Goal: Task Accomplishment & Management: Use online tool/utility

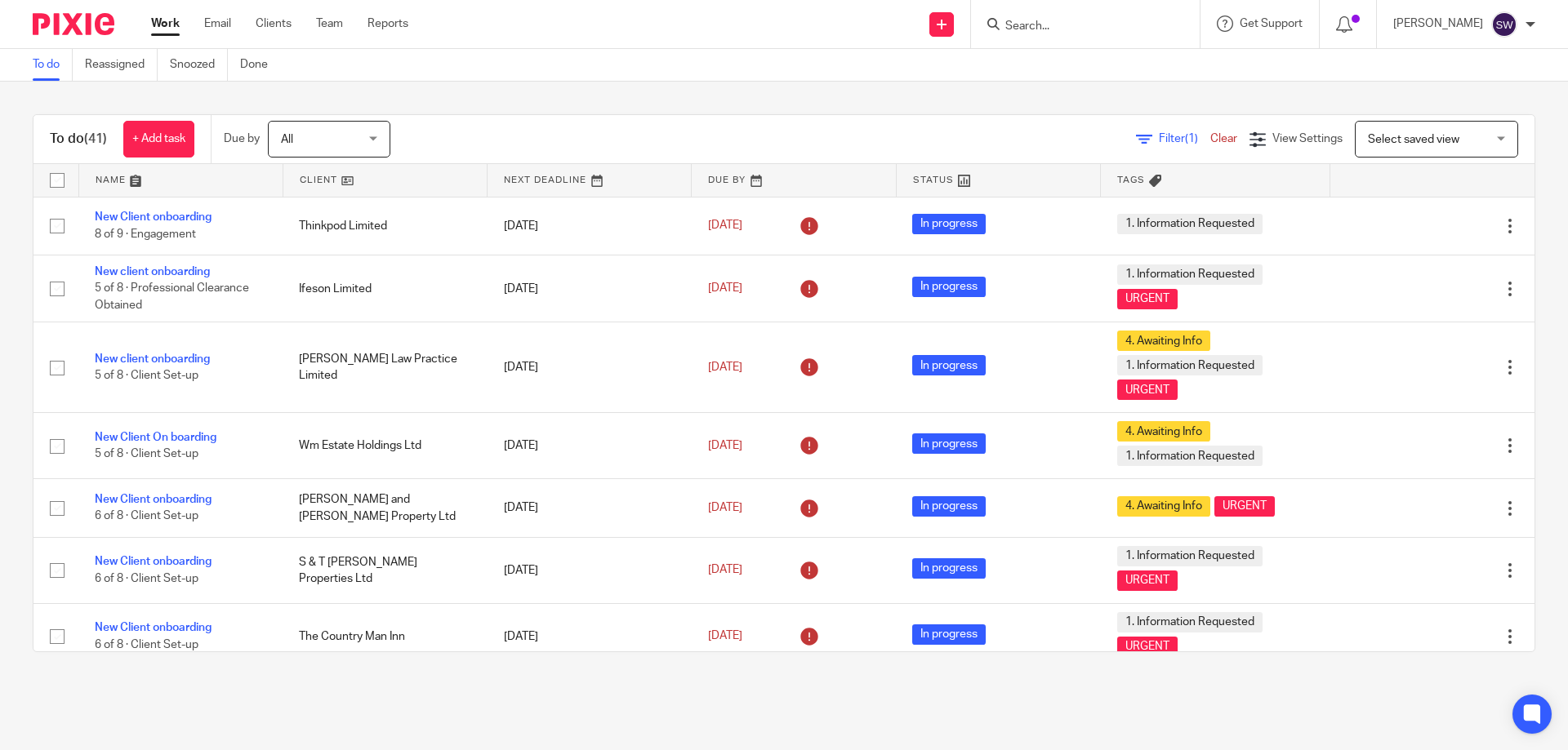
scroll to position [2262, 0]
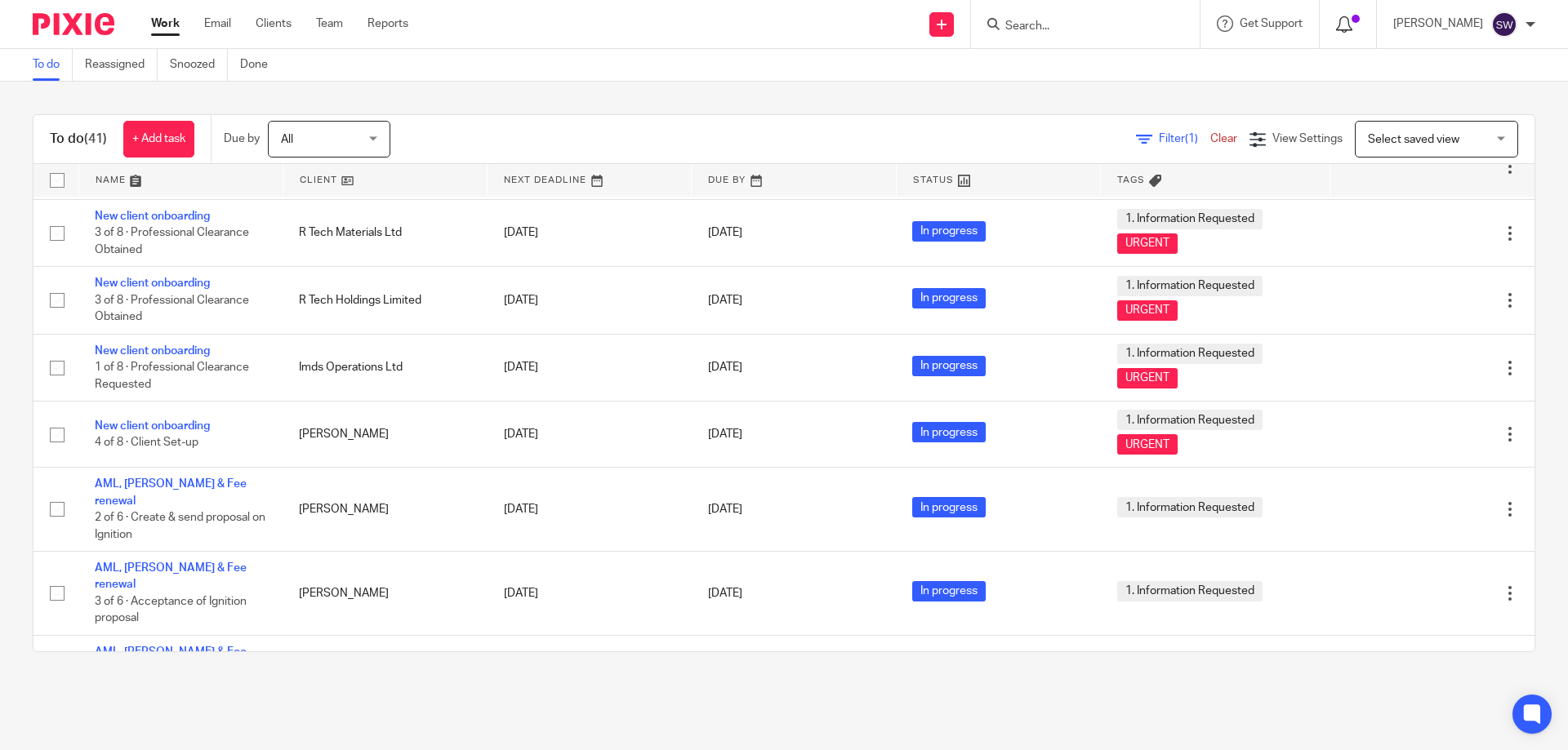
click at [1353, 27] on icon at bounding box center [1344, 25] width 17 height 17
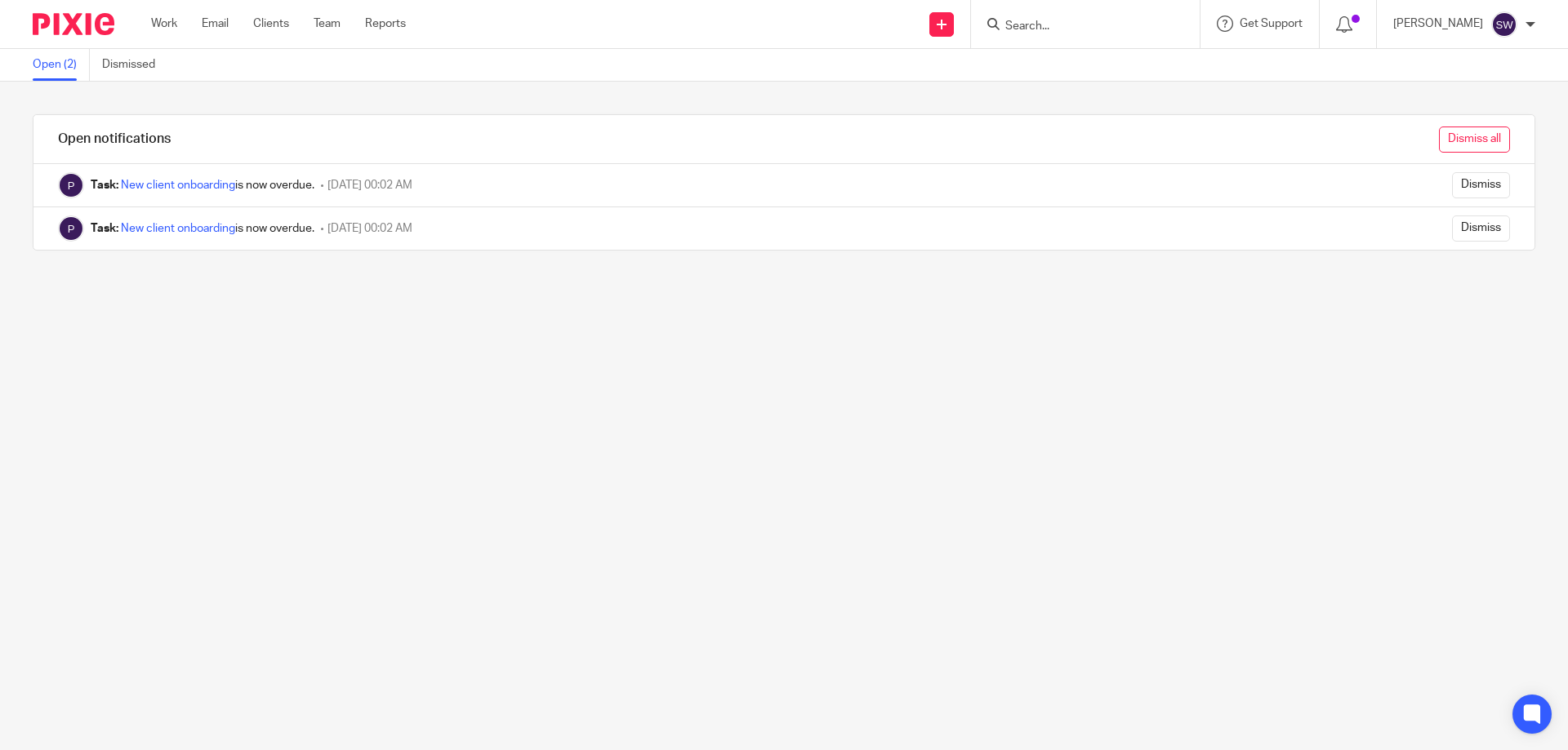
click at [1463, 141] on input "Dismiss all" at bounding box center [1475, 140] width 71 height 27
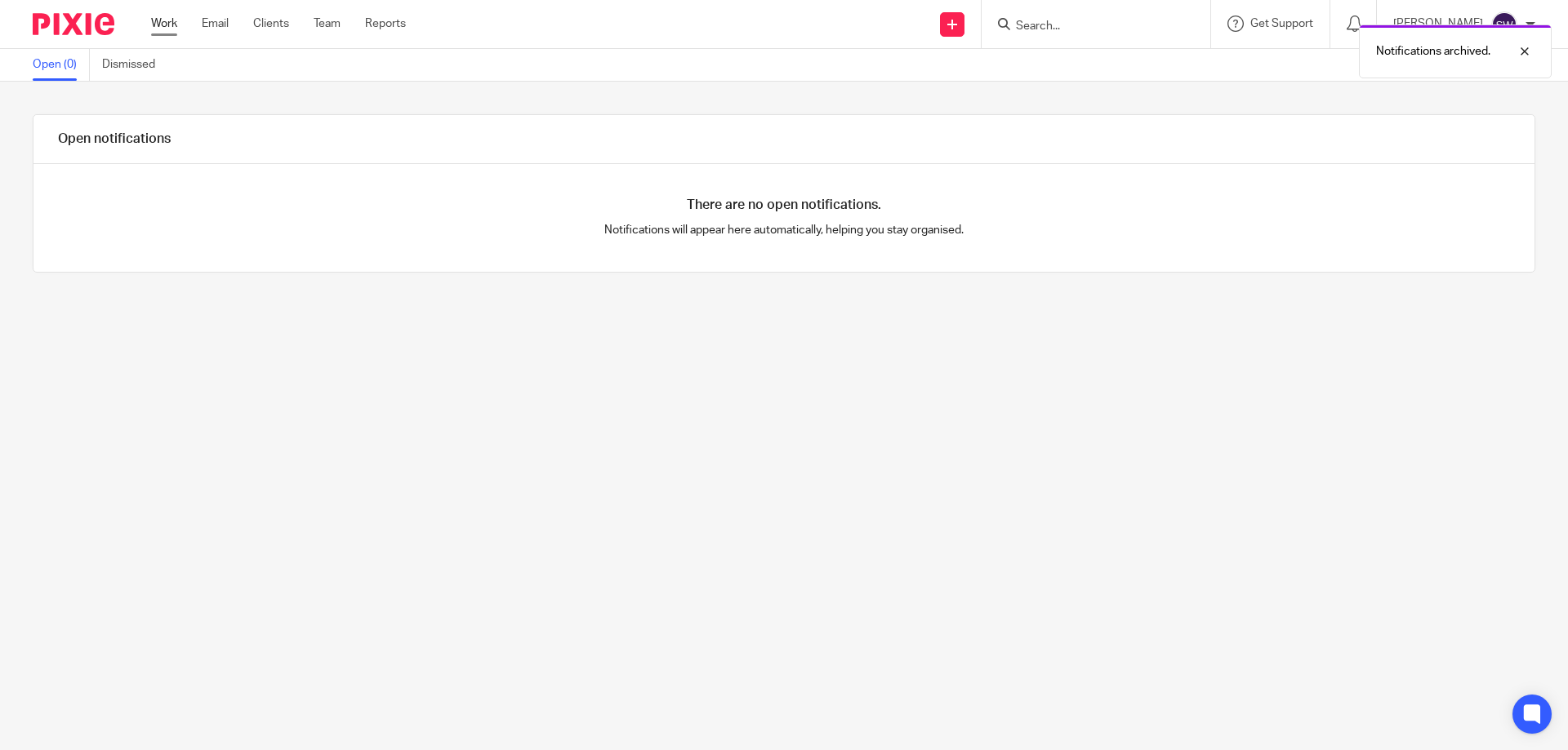
click at [162, 23] on link "Work" at bounding box center [164, 24] width 27 height 17
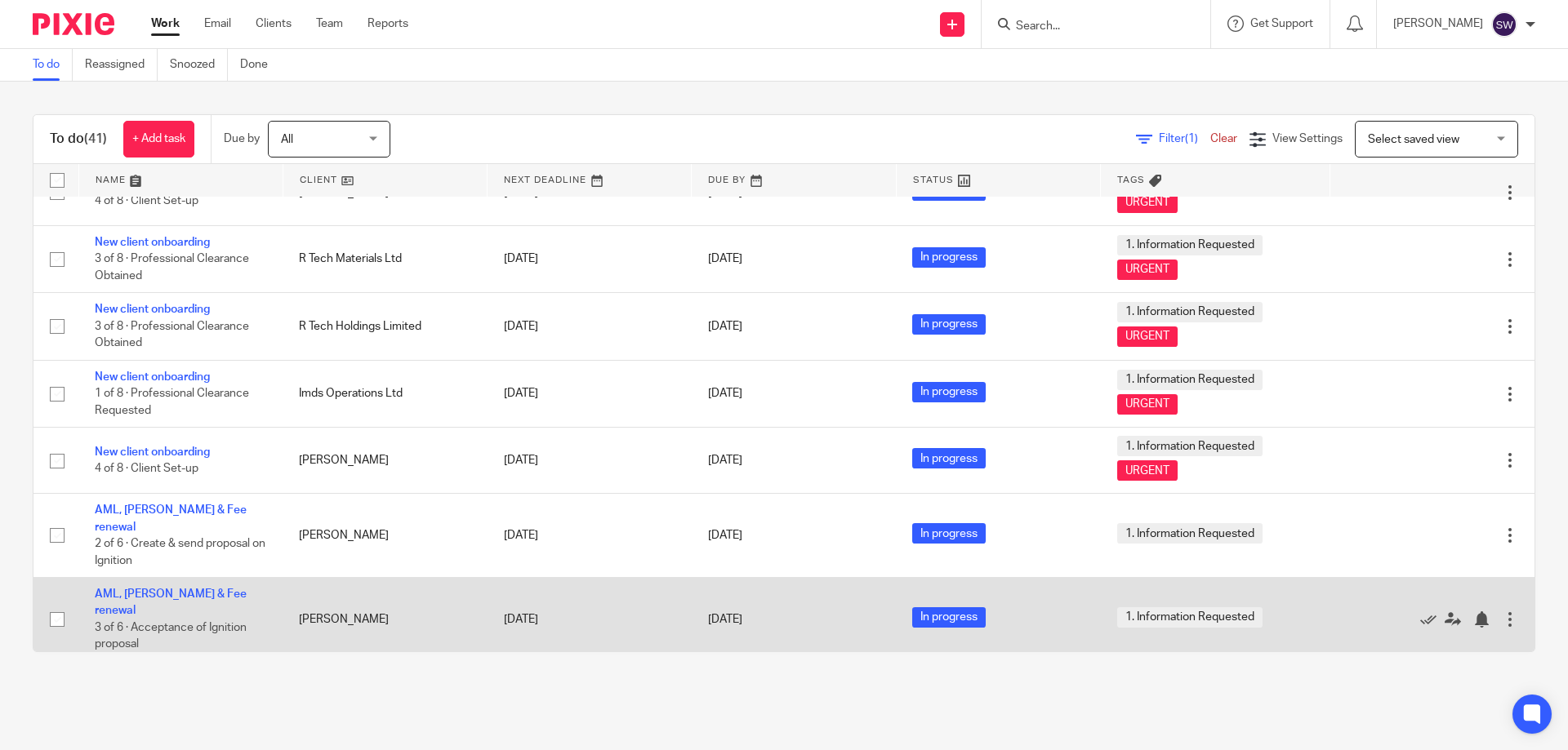
scroll to position [2262, 0]
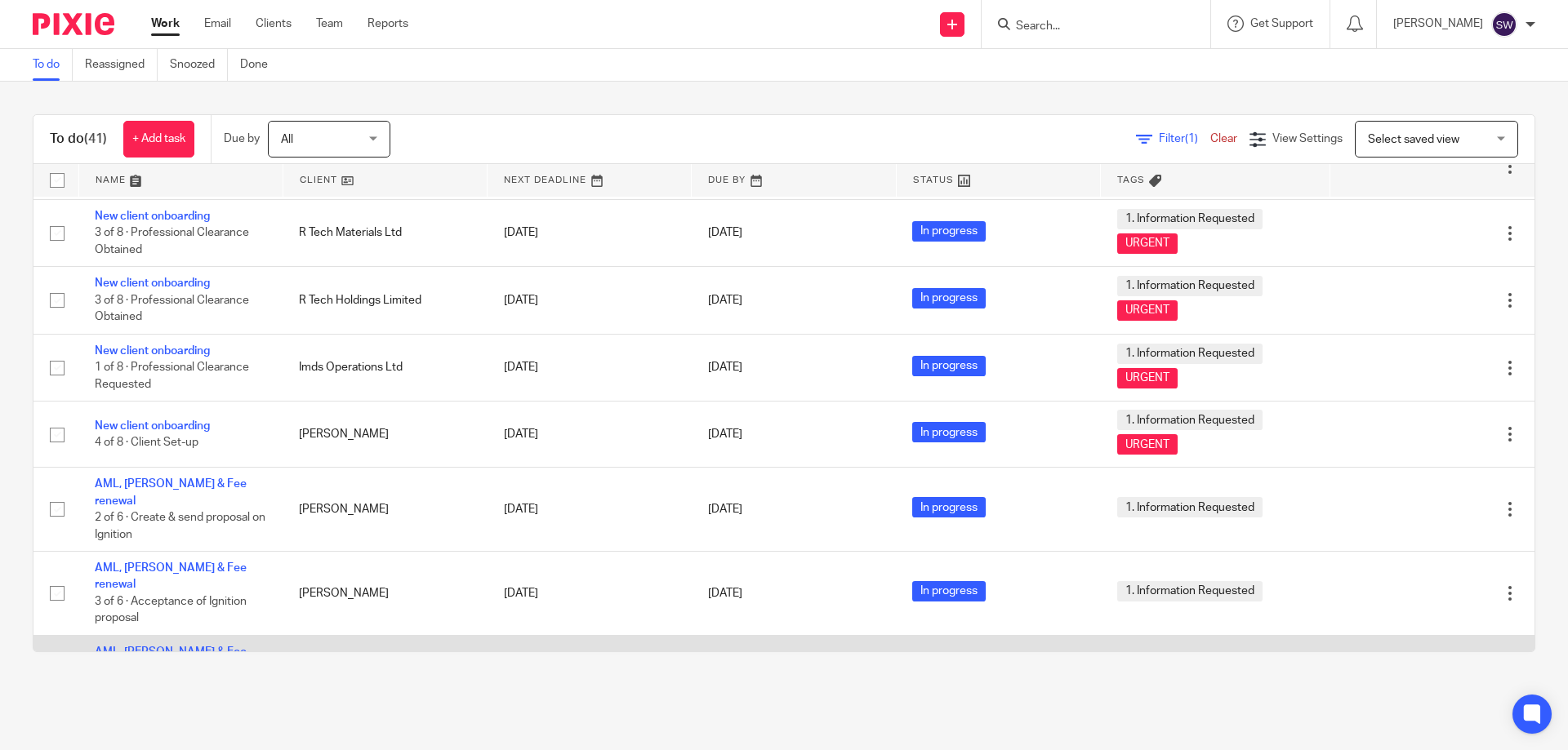
click at [166, 647] on link "AML, [PERSON_NAME] & Fee renewal" at bounding box center [170, 661] width 152 height 28
click at [173, 647] on link "AML, [PERSON_NAME] & Fee renewal" at bounding box center [170, 661] width 152 height 28
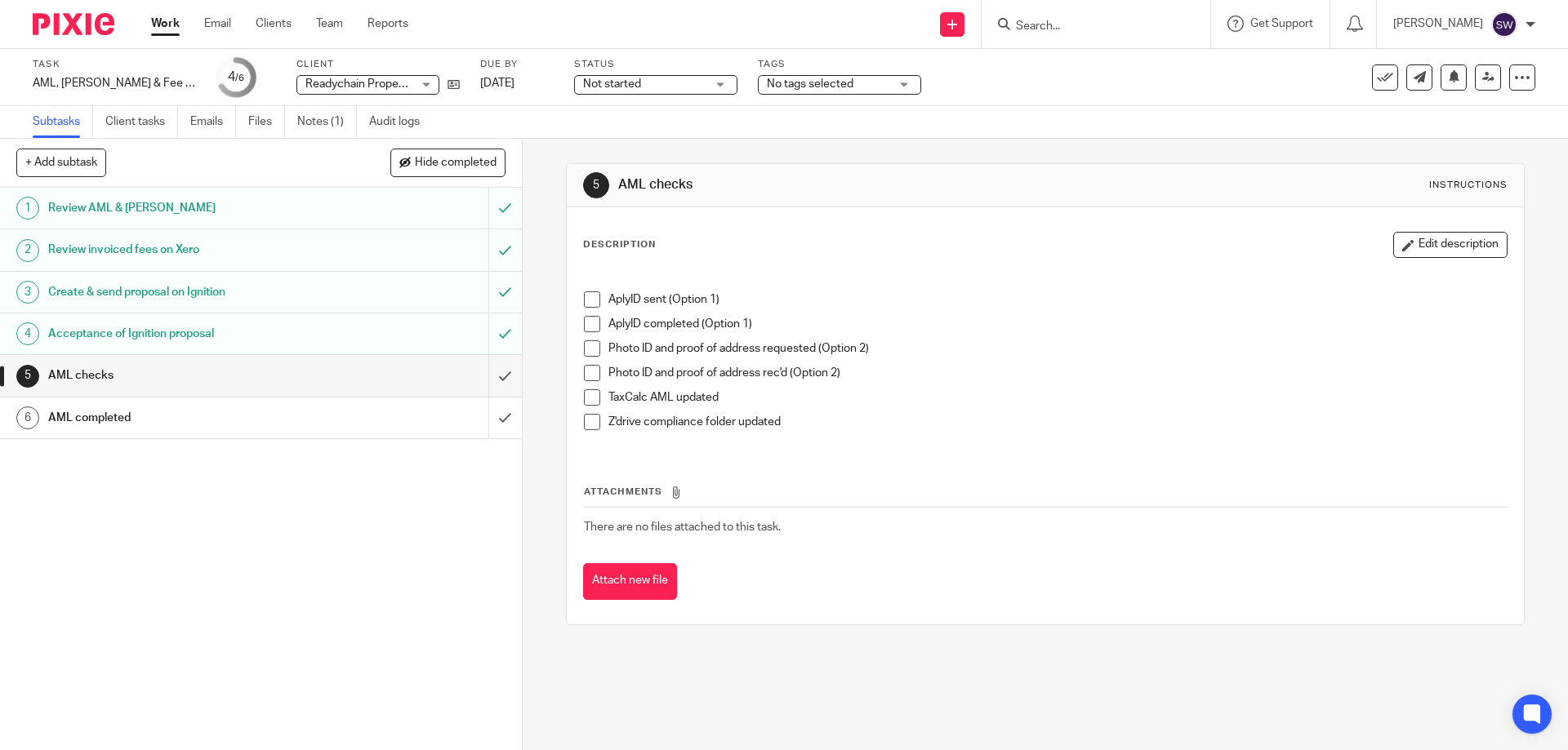
click at [592, 298] on span at bounding box center [592, 300] width 17 height 17
click at [316, 123] on link "Notes (1)" at bounding box center [326, 122] width 60 height 31
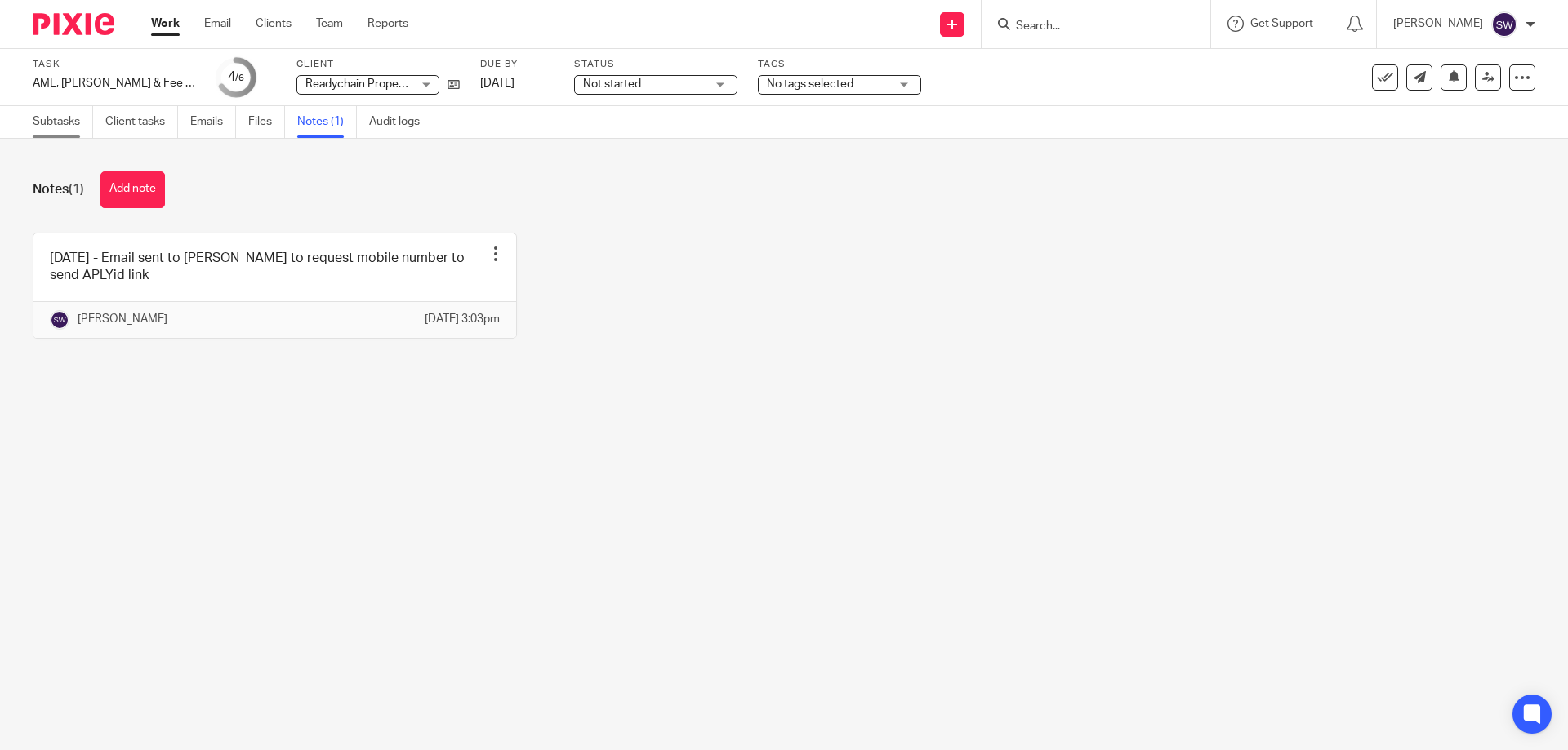
click at [51, 117] on link "Subtasks" at bounding box center [62, 122] width 60 height 31
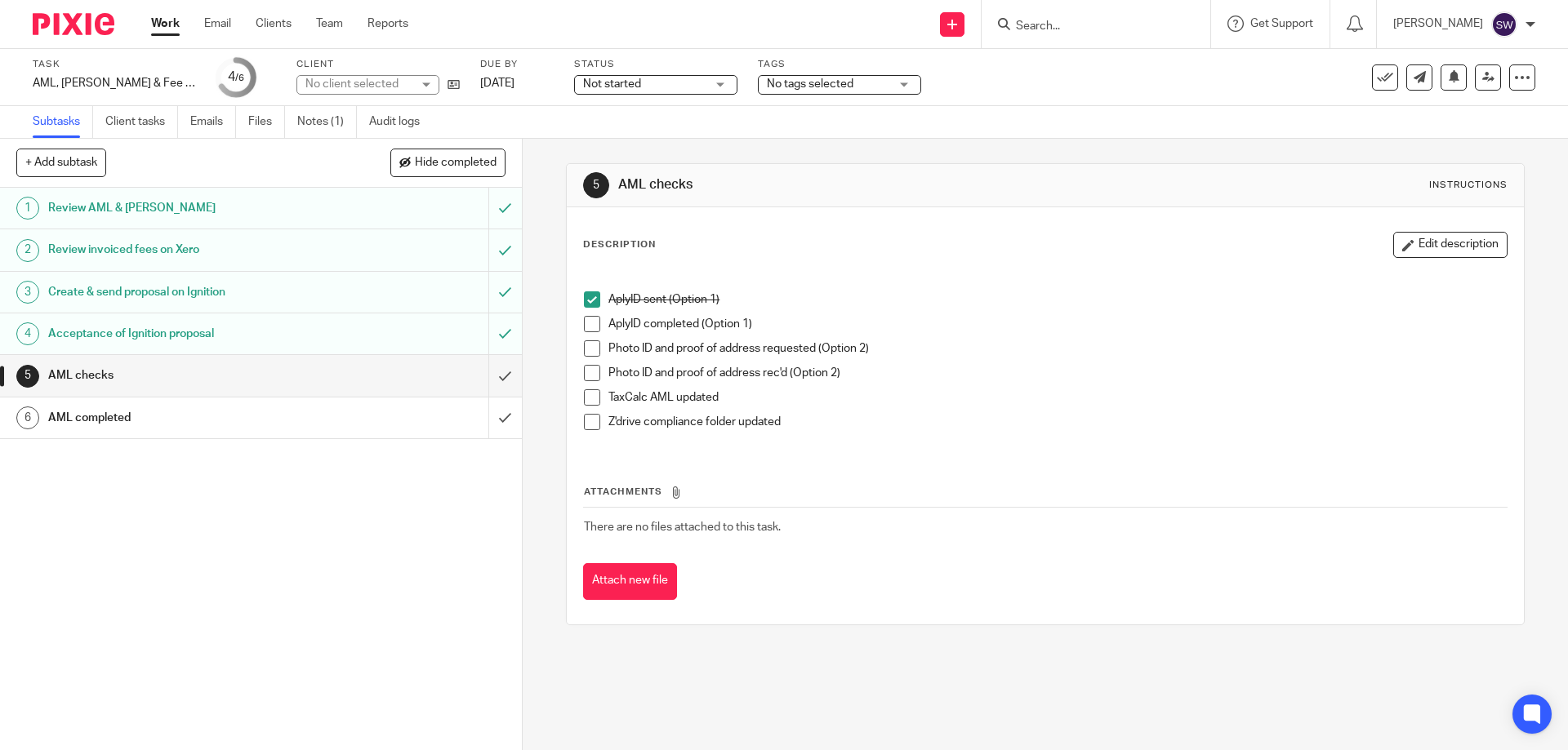
click at [160, 22] on link "Work" at bounding box center [165, 24] width 29 height 17
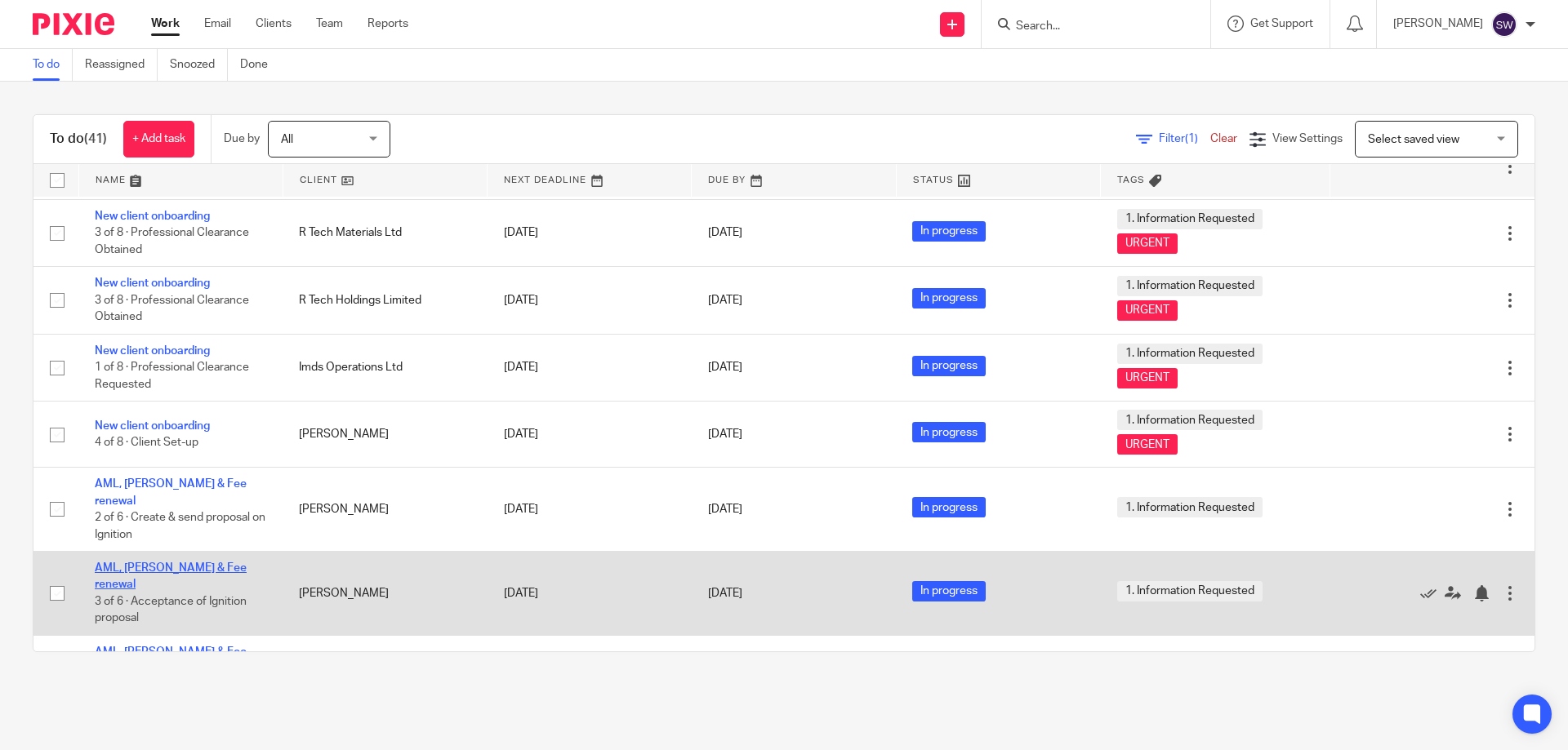
scroll to position [2180, 0]
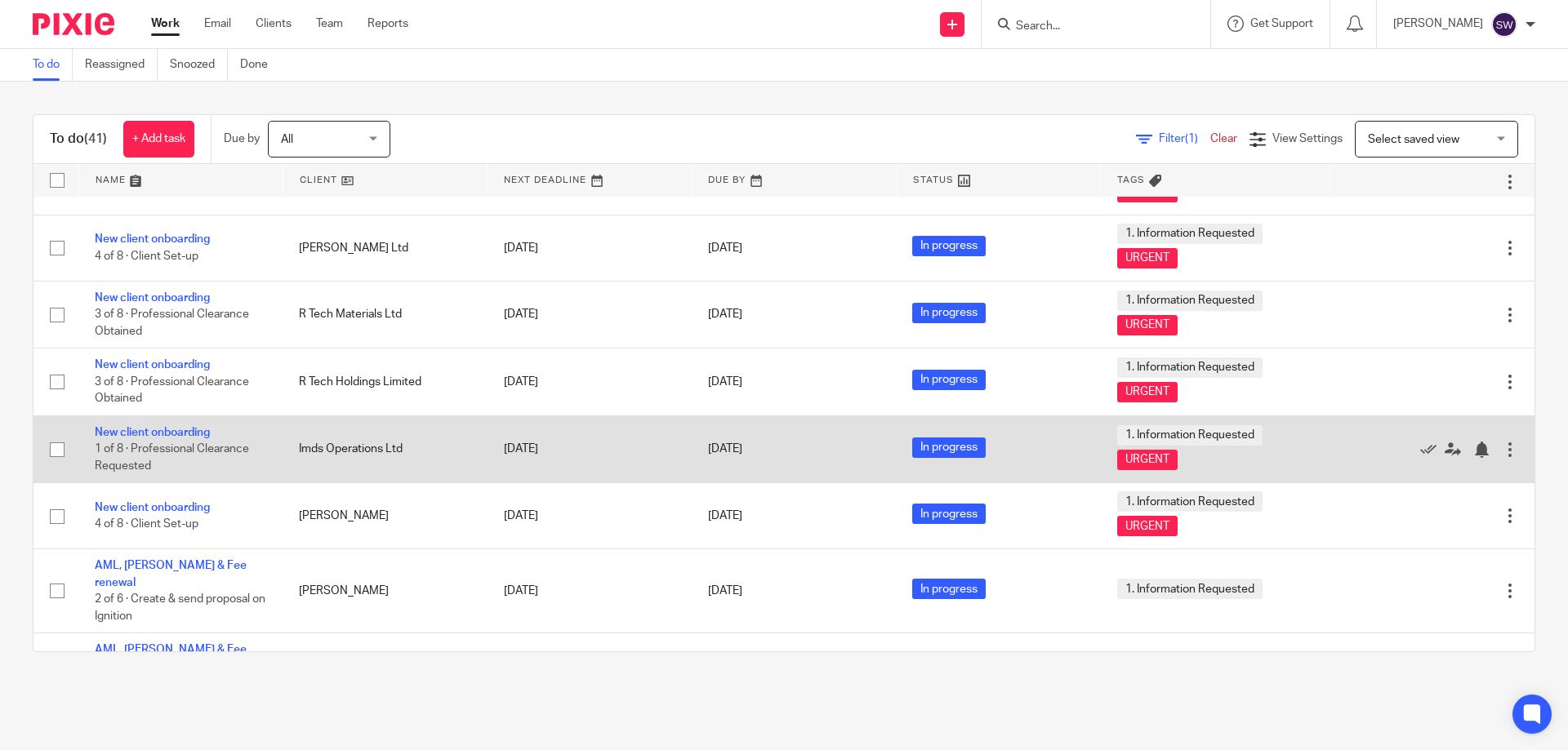
click at [173, 416] on td "New client onboarding 1 of 8 · Professional Clearance Requested" at bounding box center [181, 449] width 204 height 67
click at [176, 427] on link "New client onboarding" at bounding box center [151, 433] width 115 height 12
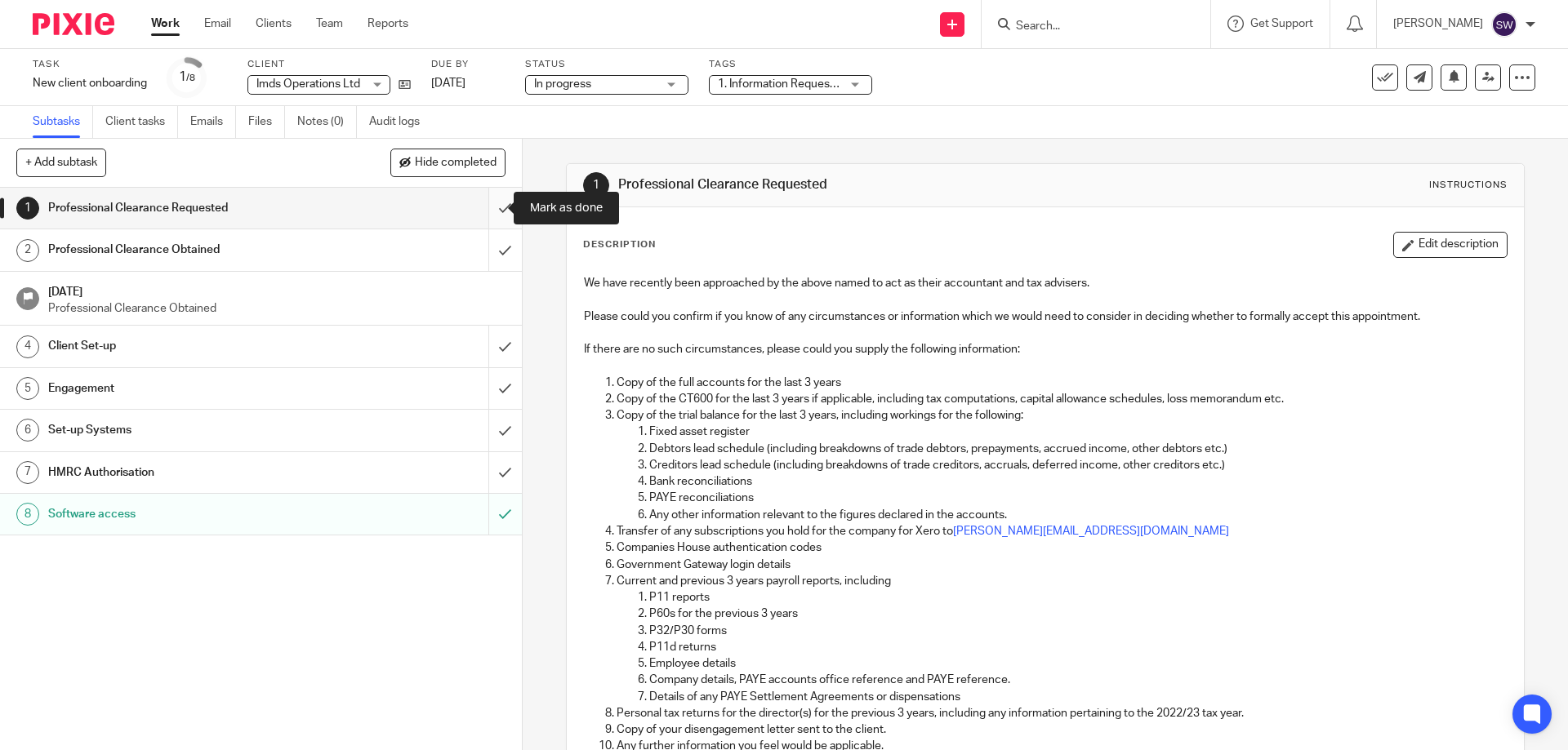
click at [495, 205] on input "submit" at bounding box center [261, 208] width 522 height 41
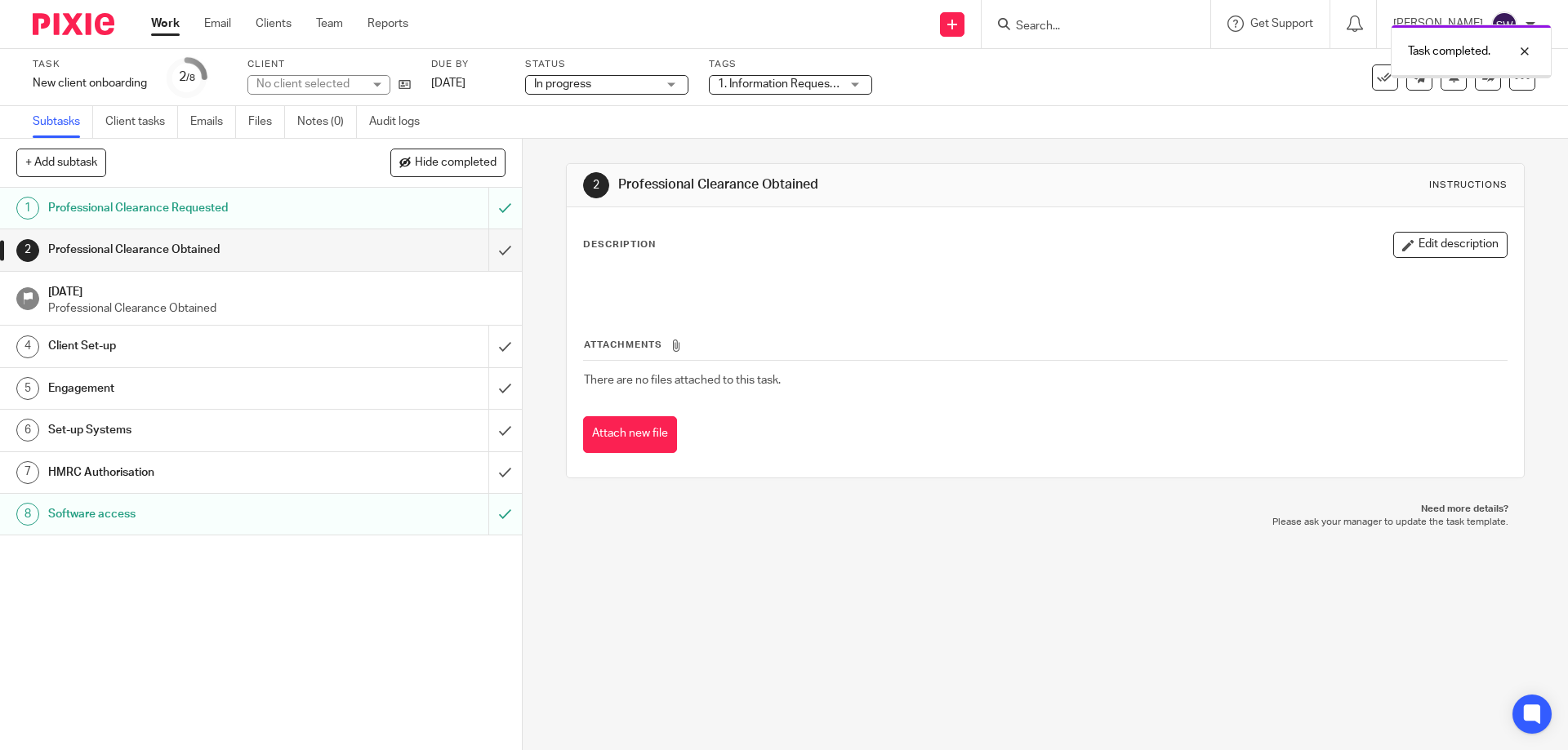
click at [319, 355] on div "Client Set-up" at bounding box center [260, 346] width 424 height 25
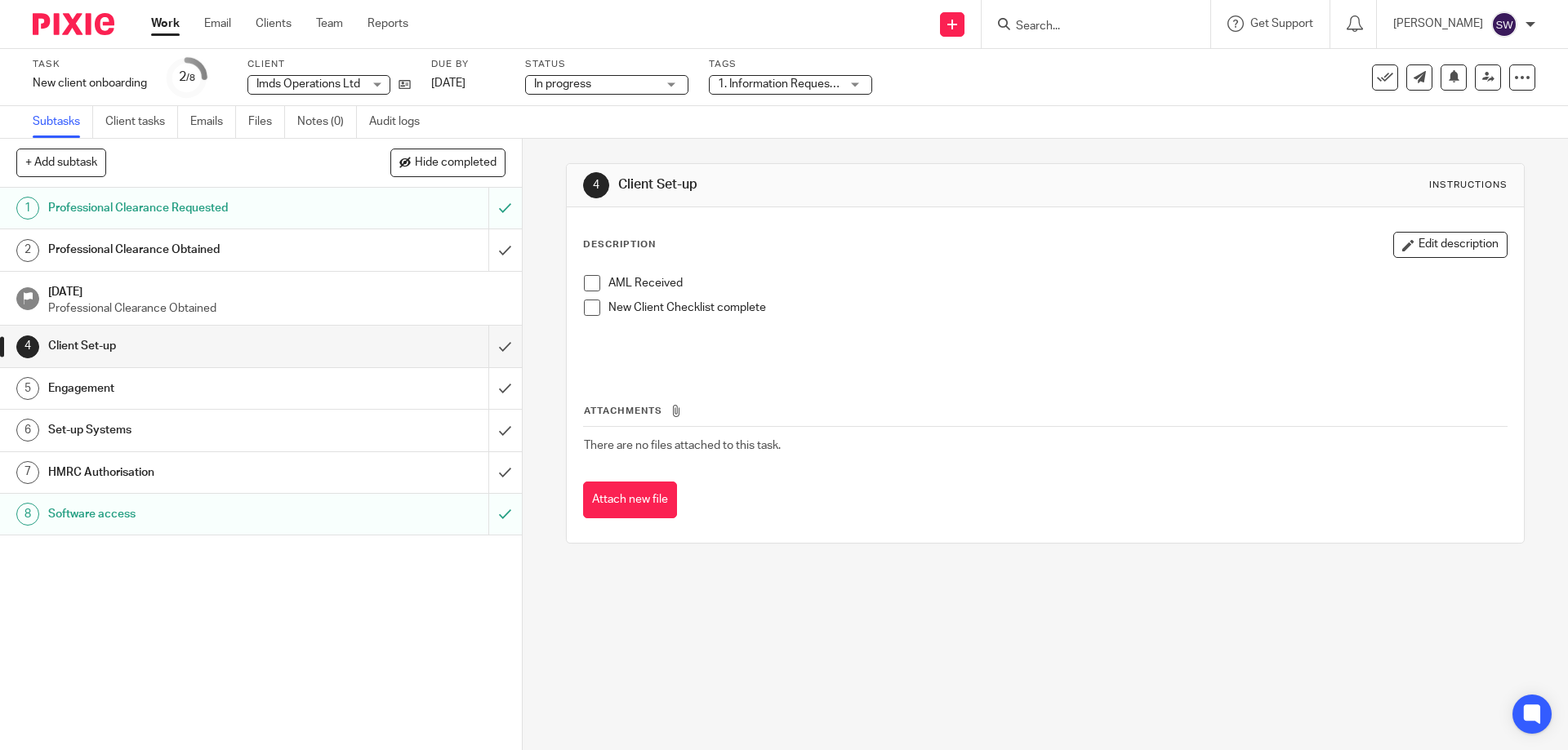
click at [594, 287] on span at bounding box center [592, 283] width 17 height 17
click at [585, 311] on span at bounding box center [592, 308] width 17 height 17
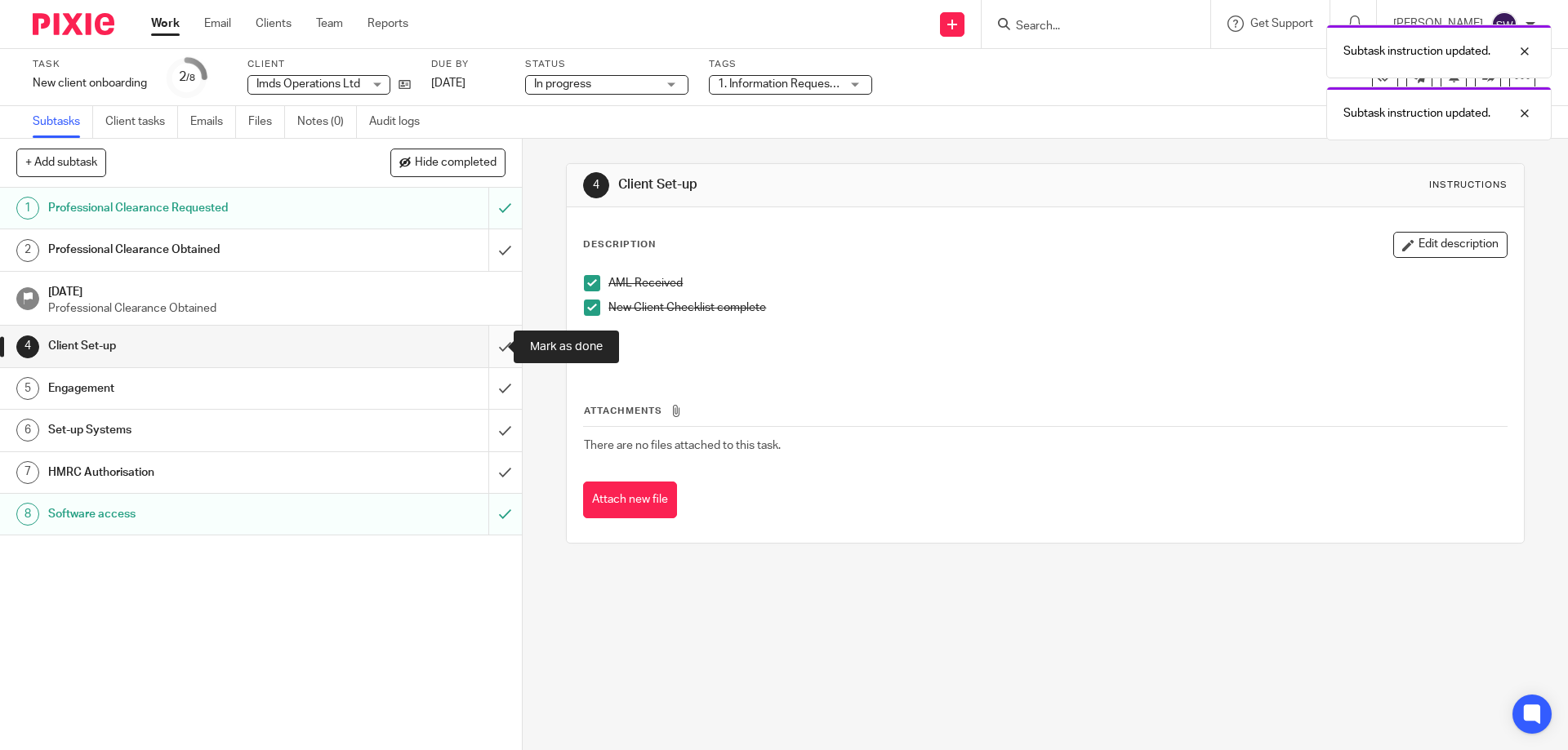
click at [487, 349] on input "submit" at bounding box center [261, 346] width 522 height 41
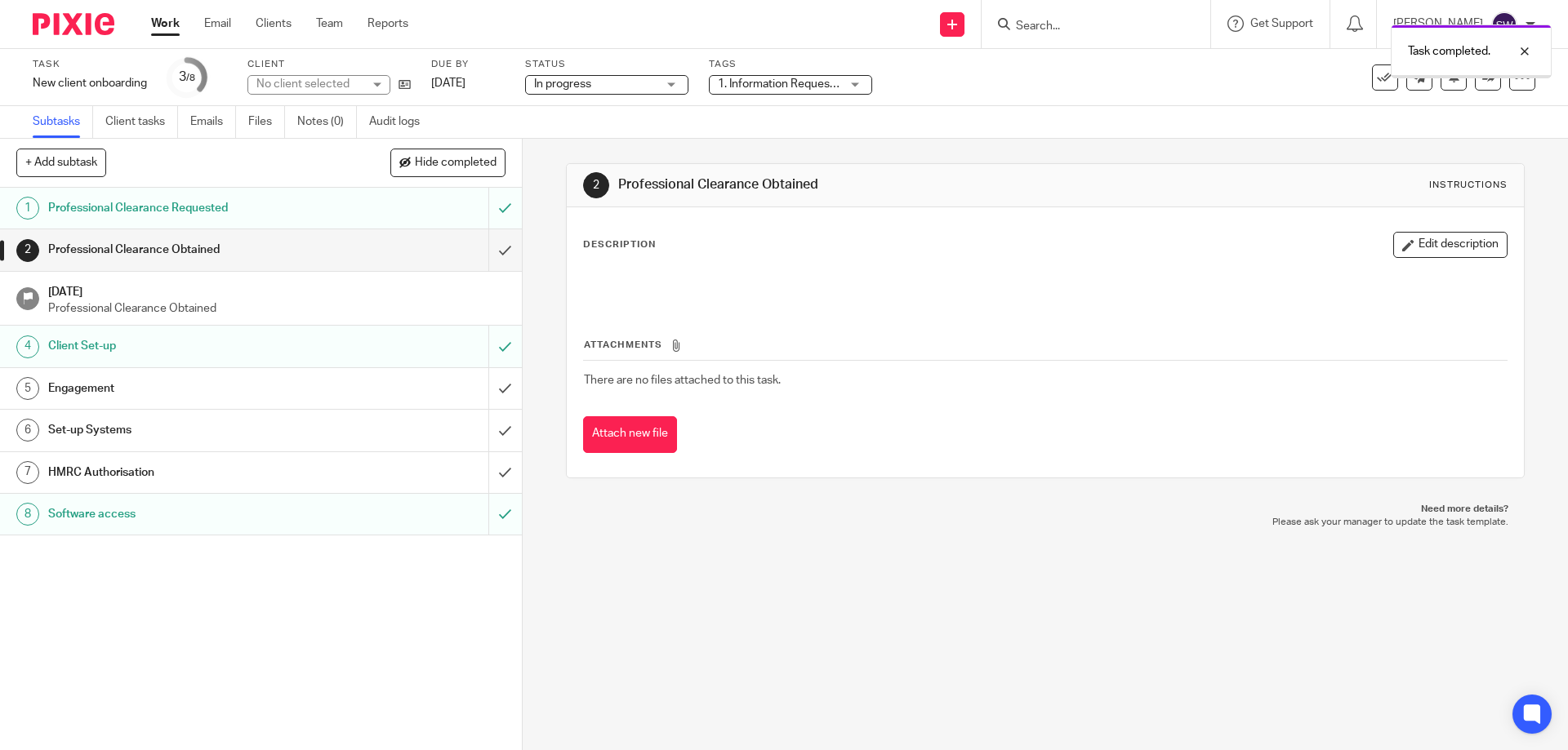
click at [375, 384] on div "Engagement" at bounding box center [260, 388] width 424 height 25
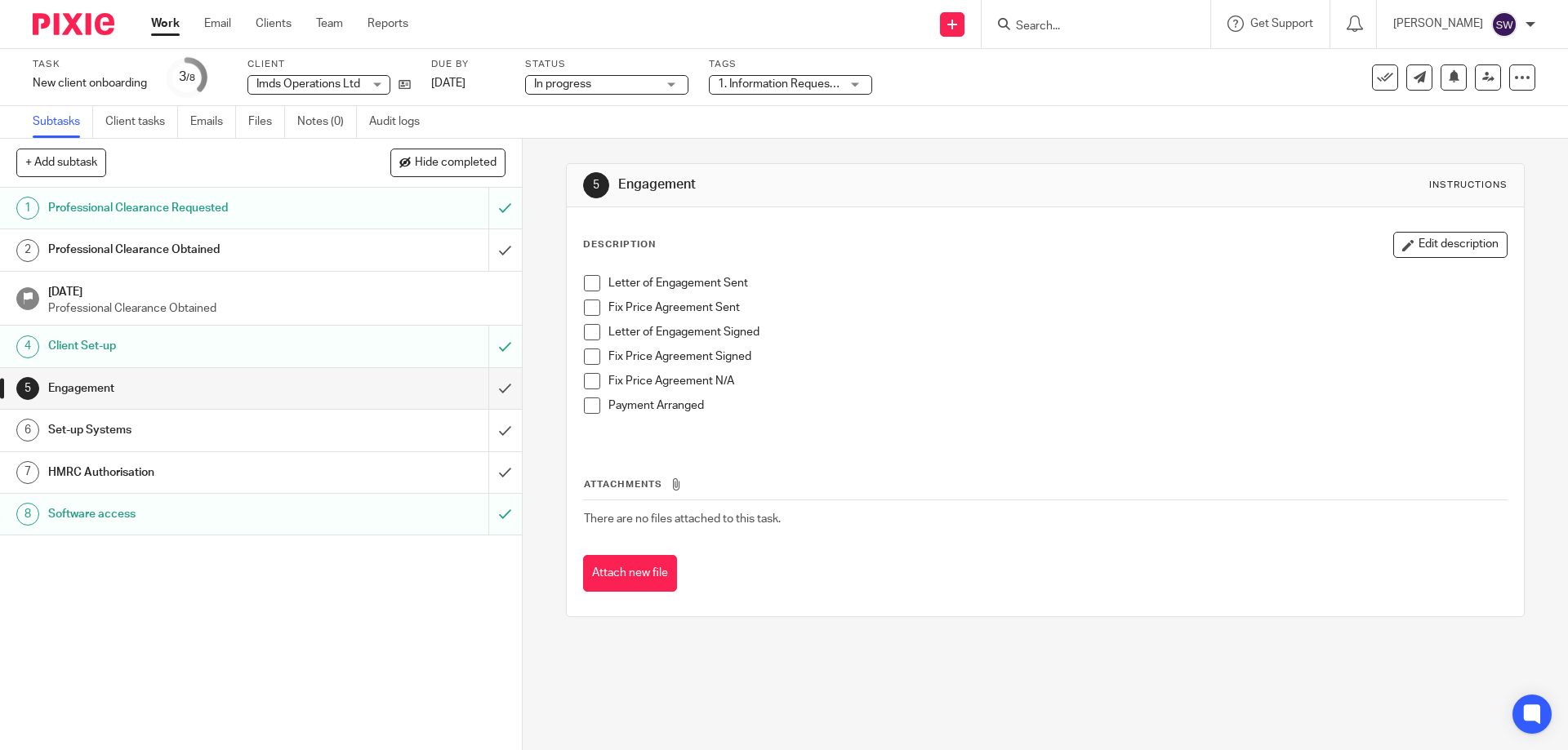
click at [585, 284] on span at bounding box center [592, 283] width 17 height 17
click at [125, 423] on h1 "Set-up Systems" at bounding box center [189, 430] width 282 height 25
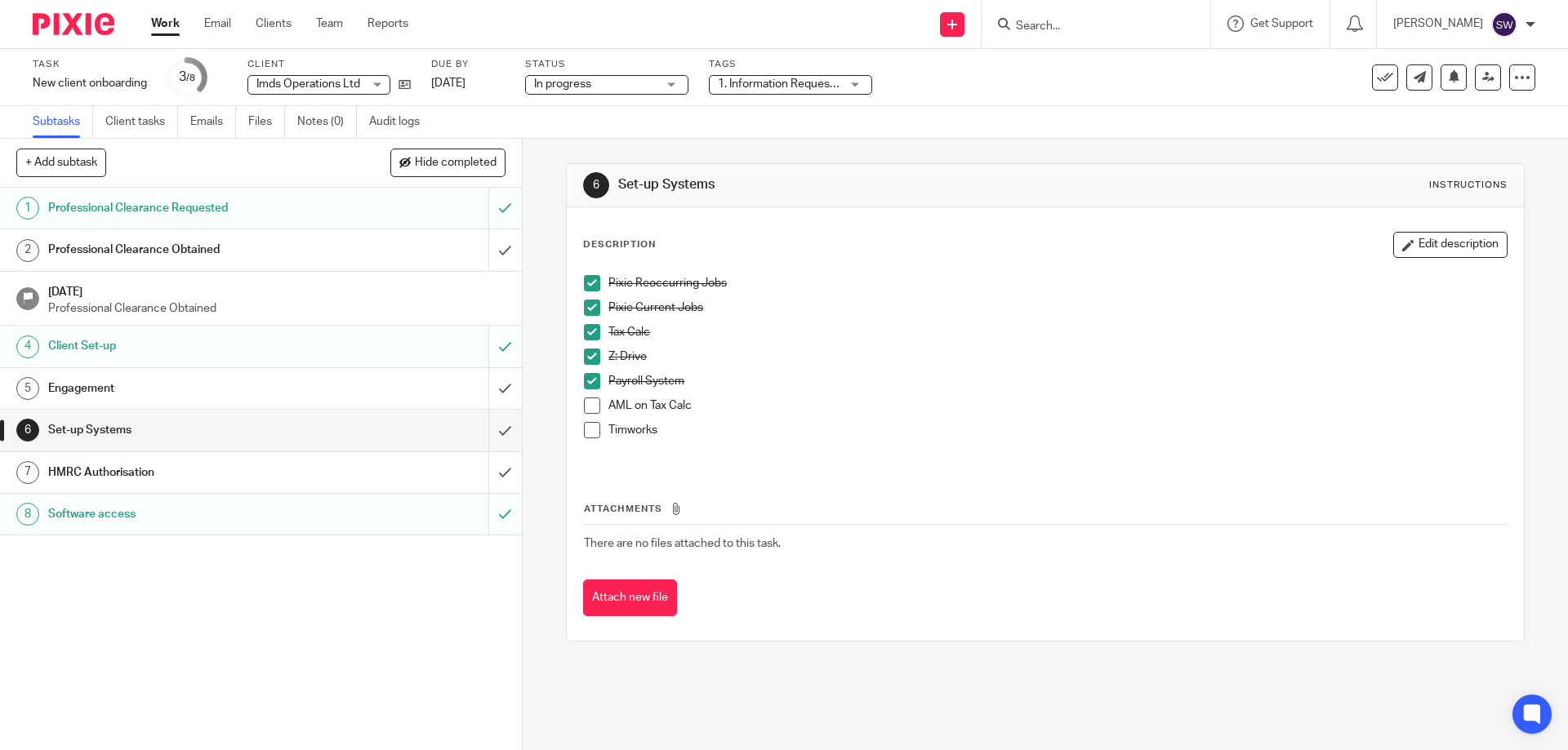
click at [587, 407] on span at bounding box center [592, 406] width 17 height 17
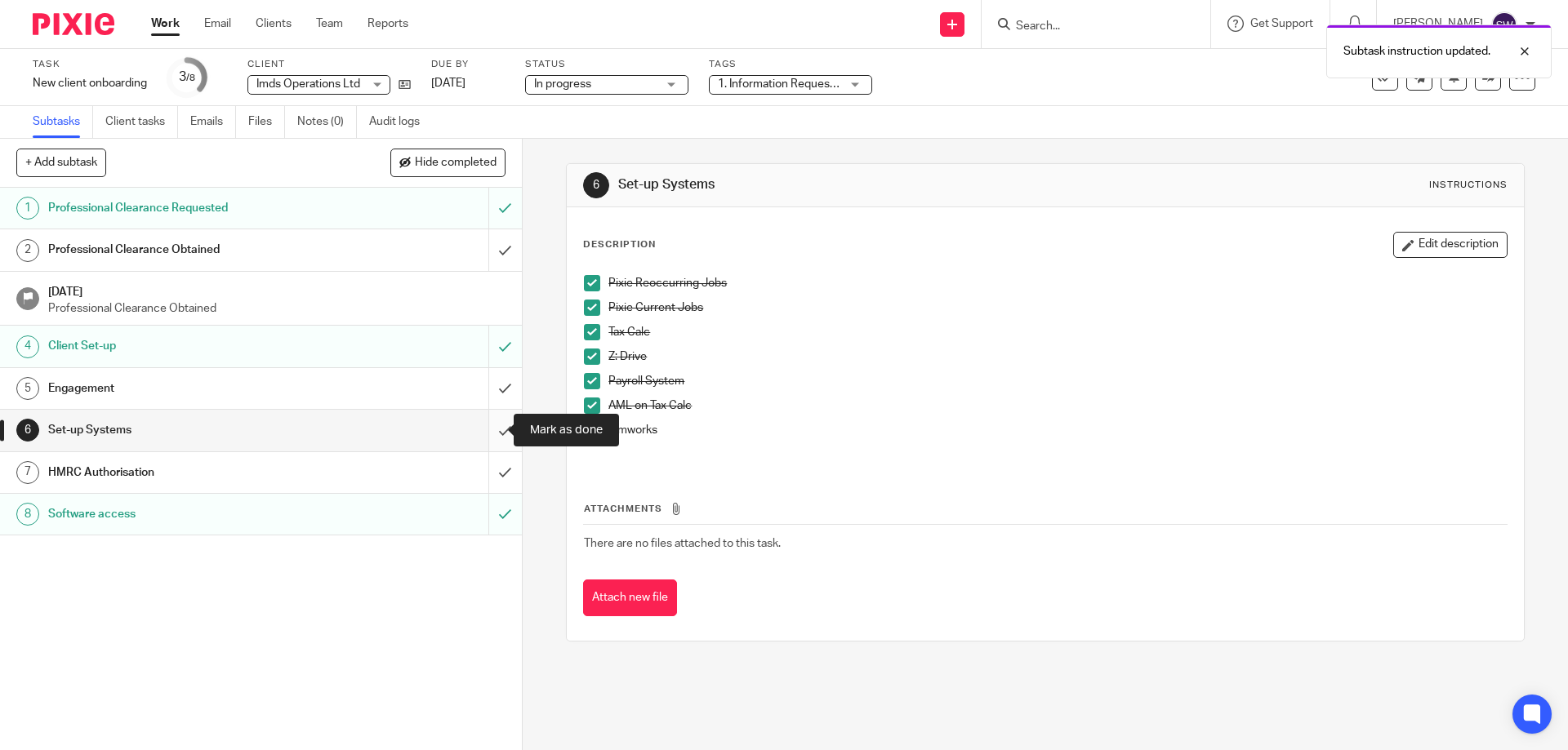
click at [490, 435] on input "submit" at bounding box center [261, 431] width 522 height 41
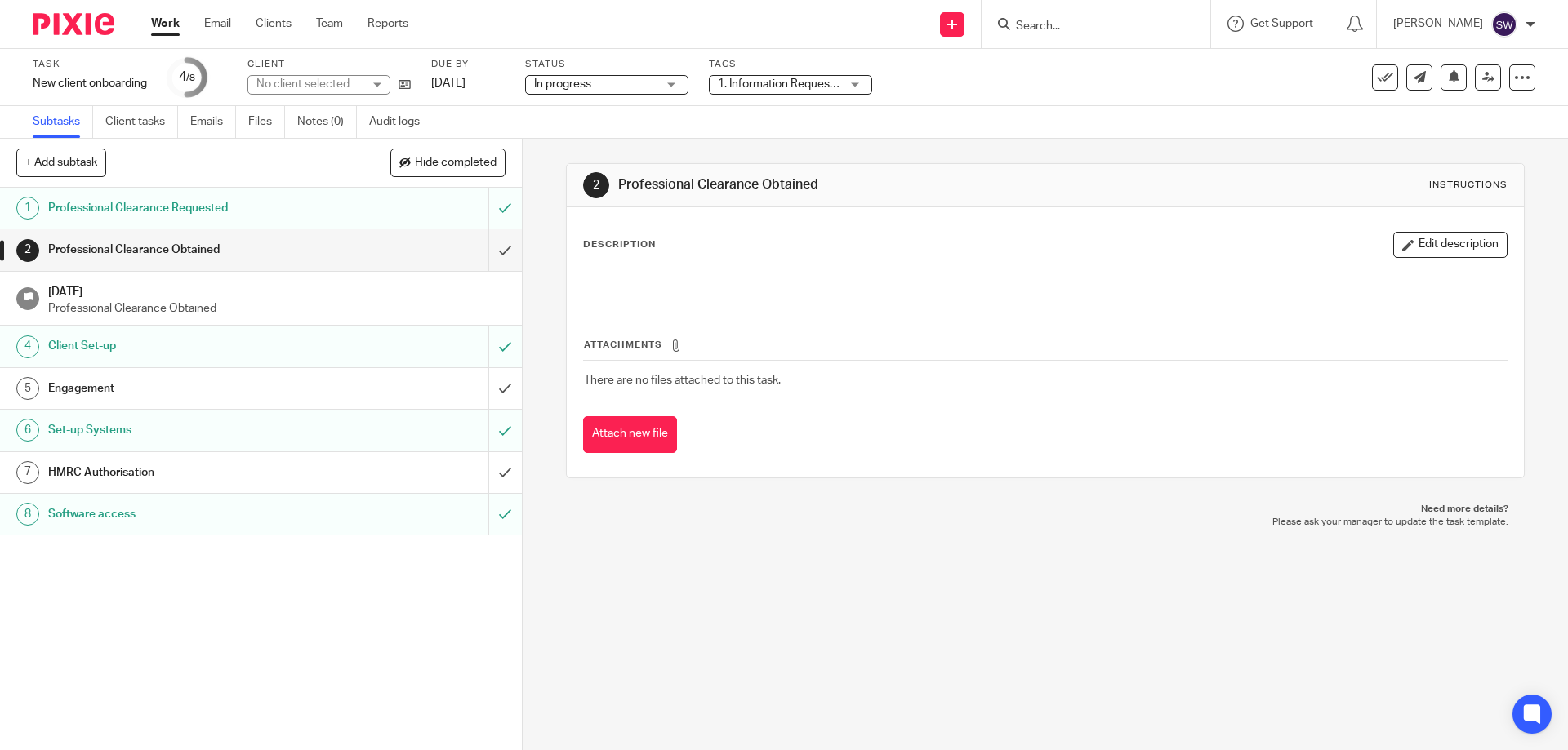
click at [401, 473] on div "HMRC Authorisation" at bounding box center [260, 473] width 424 height 25
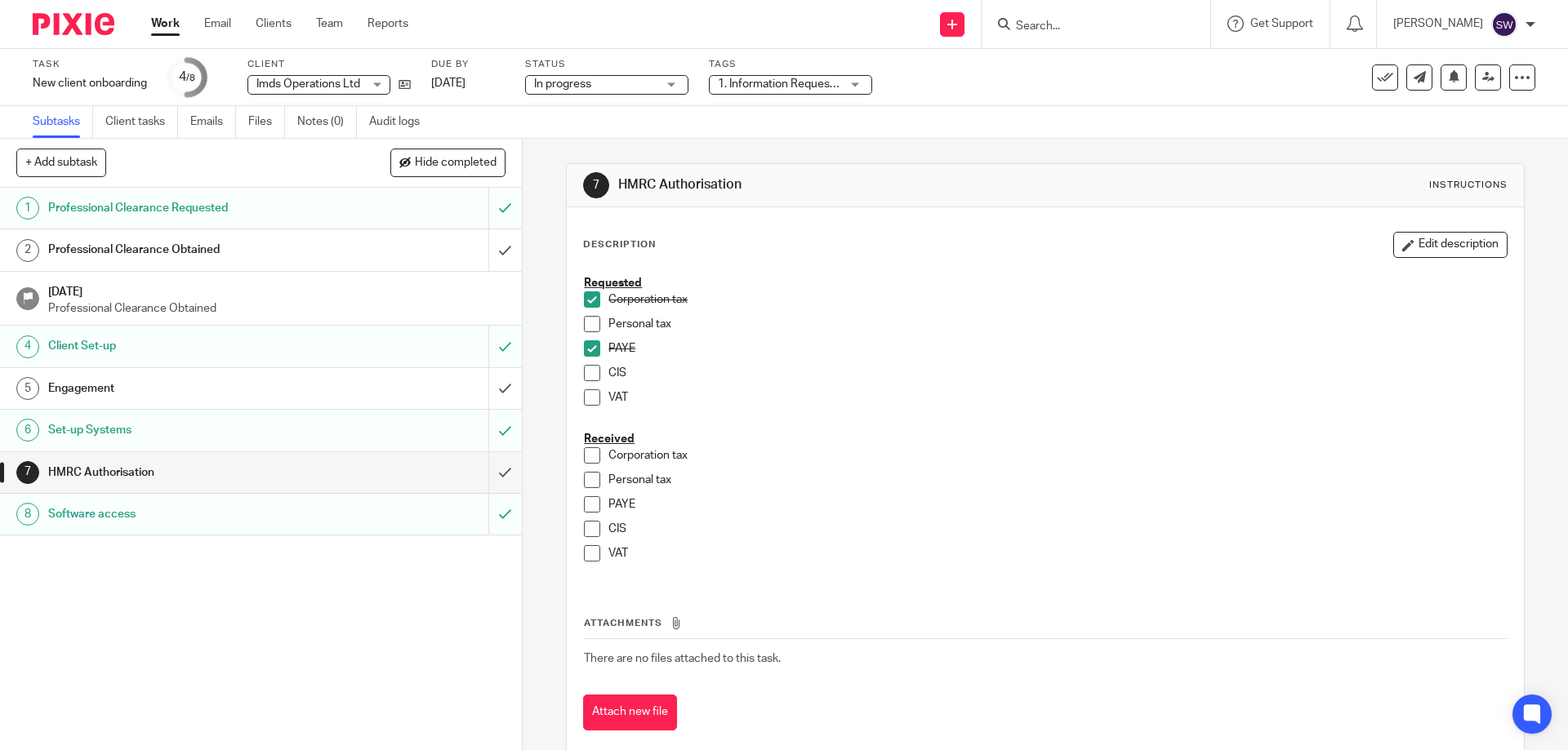
click at [169, 20] on link "Work" at bounding box center [165, 24] width 29 height 17
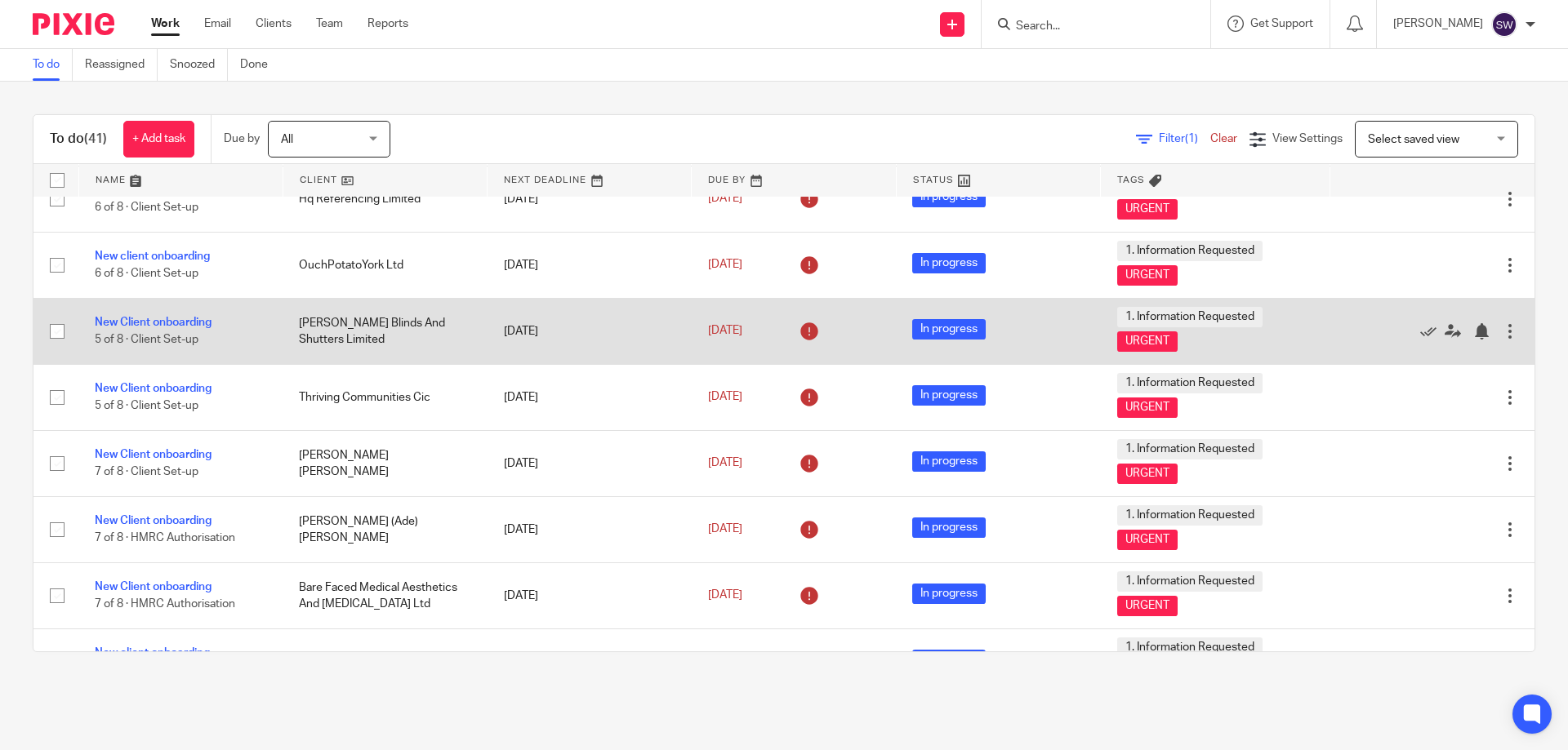
scroll to position [572, 0]
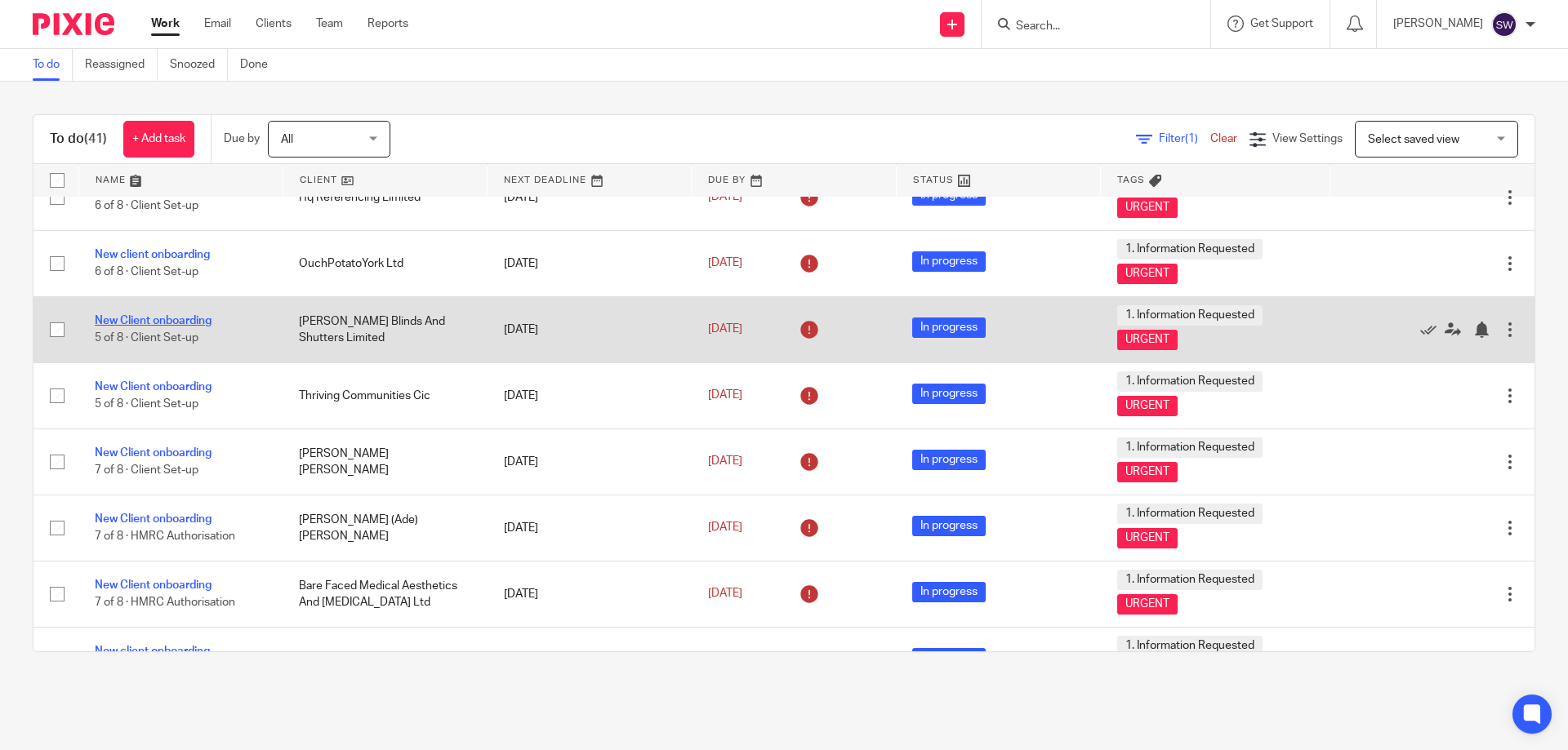
click at [145, 320] on link "New Client onboarding" at bounding box center [152, 321] width 117 height 12
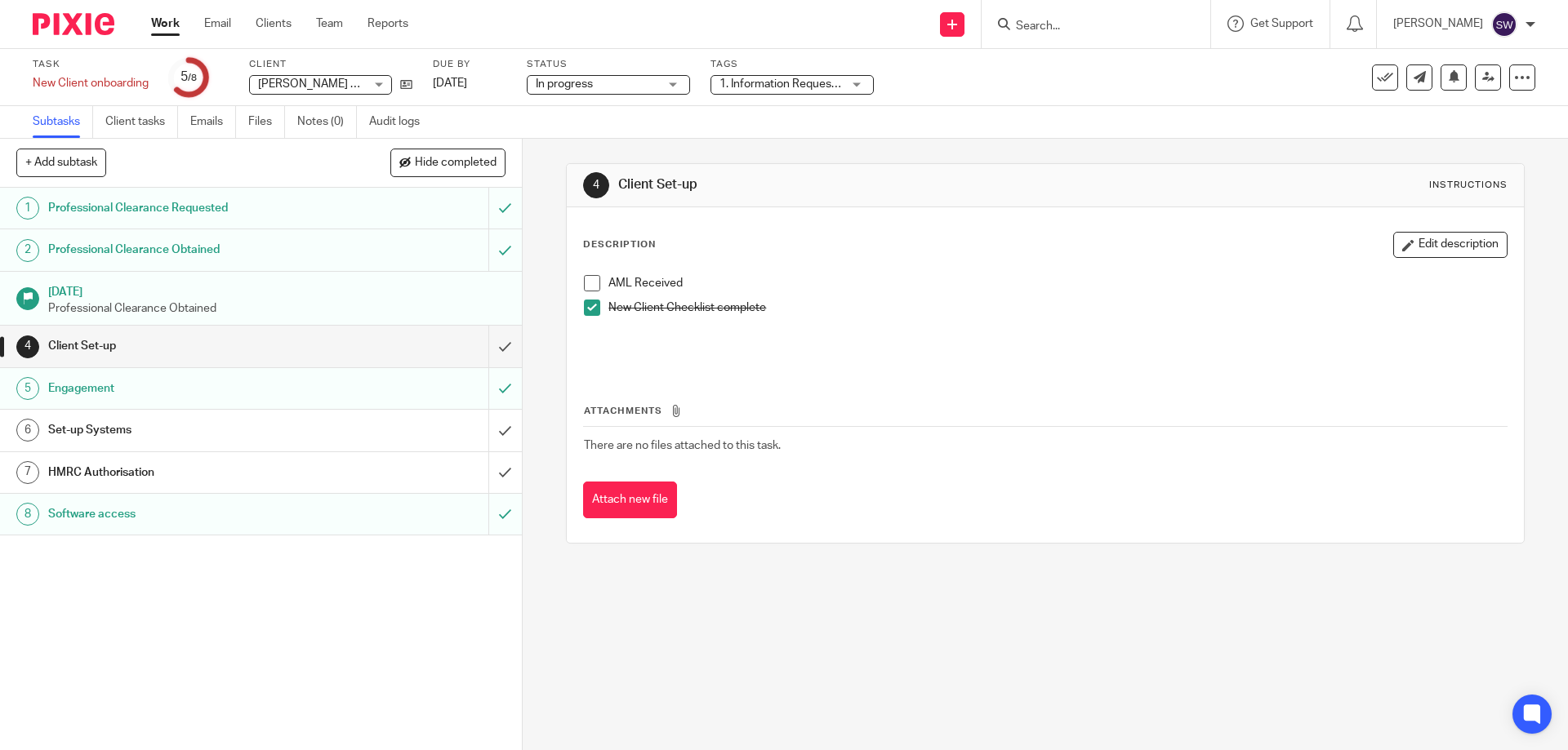
click at [325, 437] on div "Set-up Systems" at bounding box center [260, 430] width 424 height 25
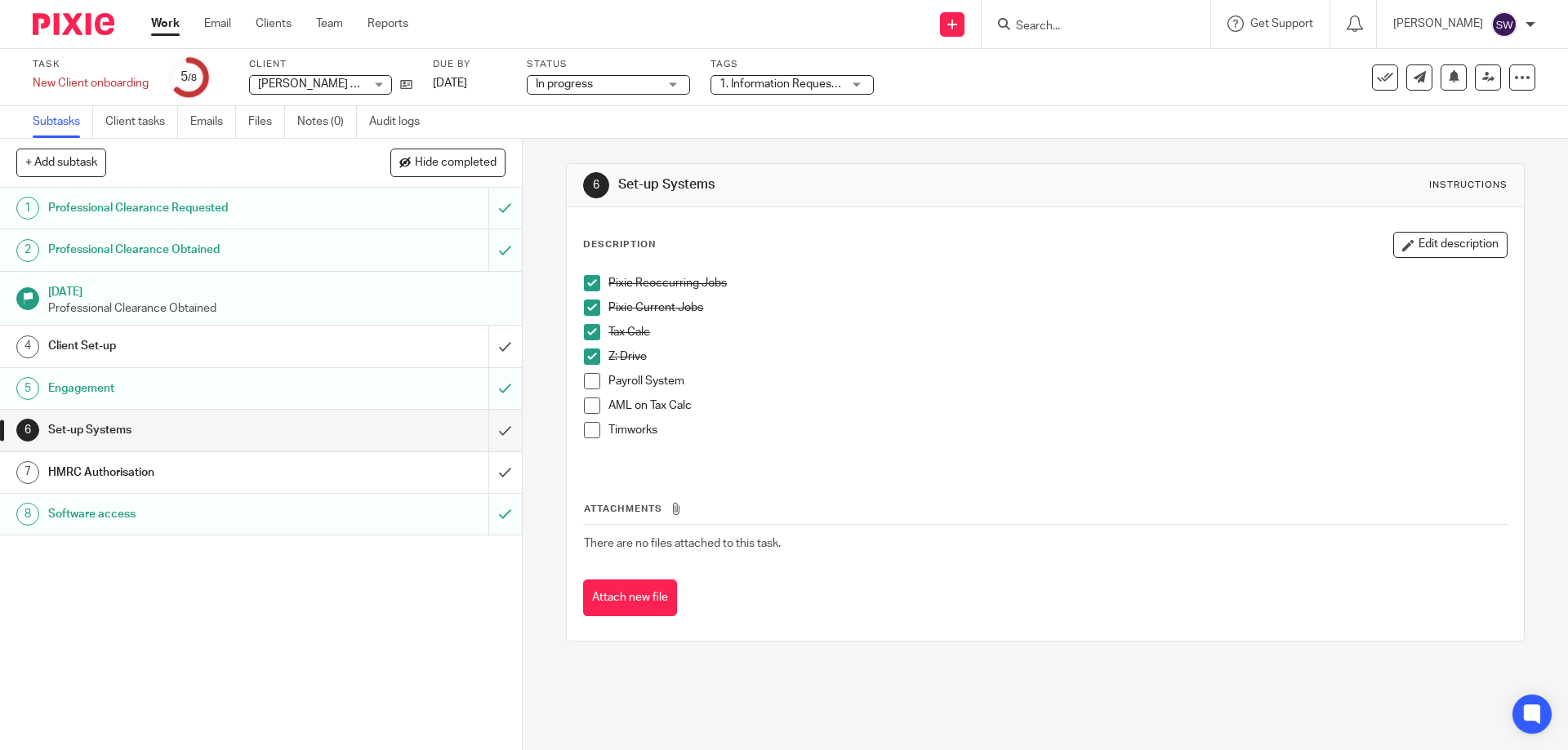
click at [321, 466] on div "HMRC Authorisation" at bounding box center [260, 473] width 424 height 25
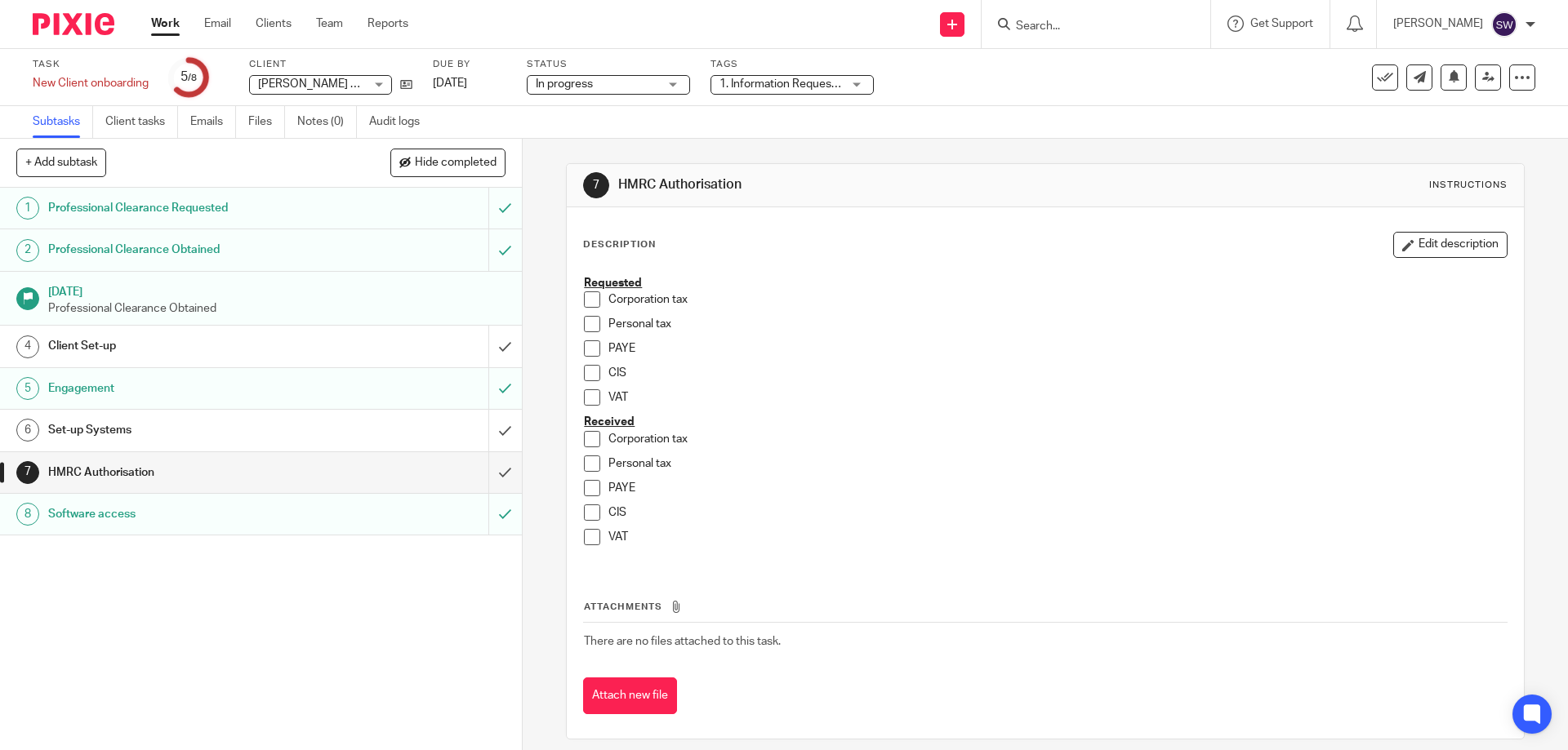
click at [587, 300] on span at bounding box center [592, 300] width 17 height 17
click at [161, 22] on link "Work" at bounding box center [165, 24] width 29 height 17
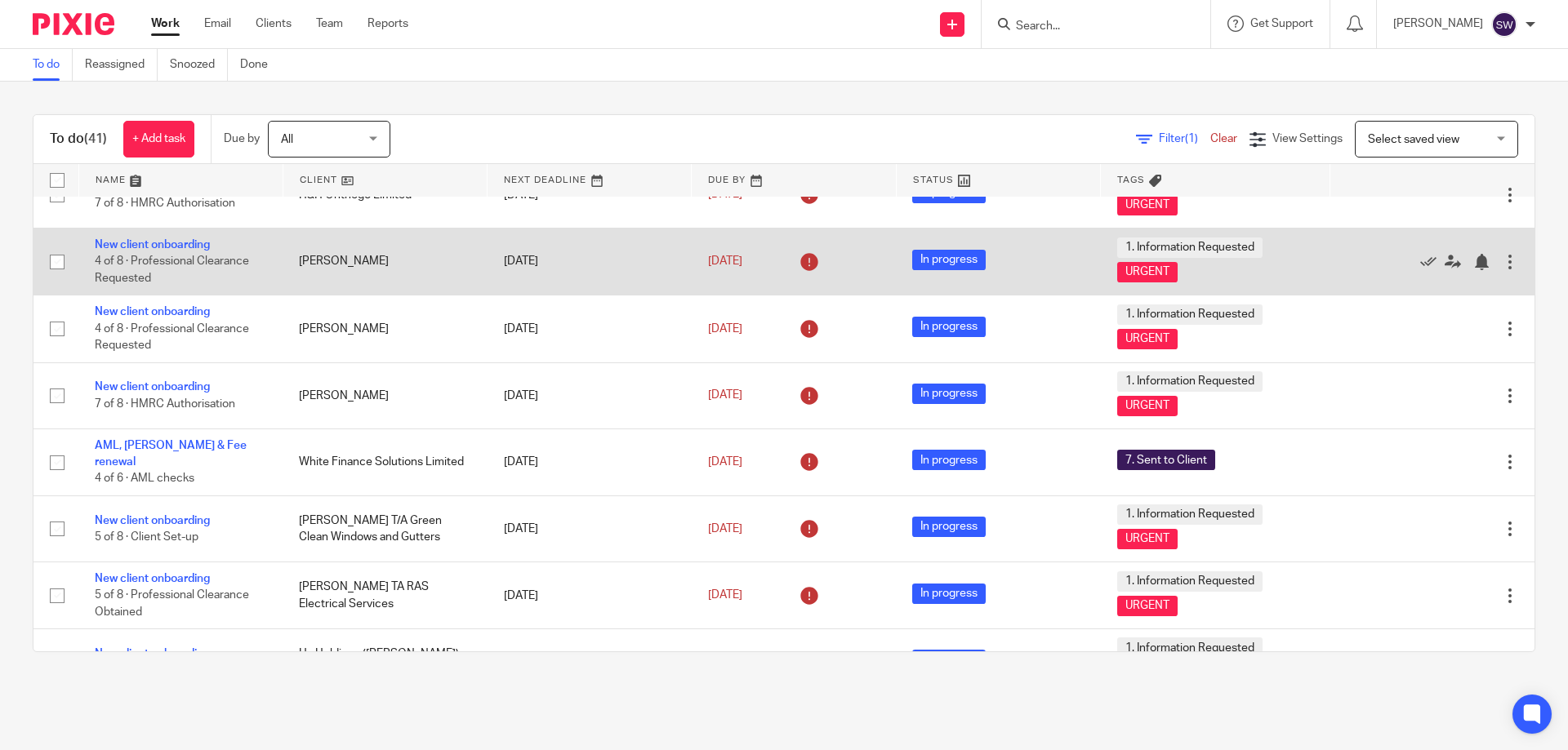
scroll to position [1062, 0]
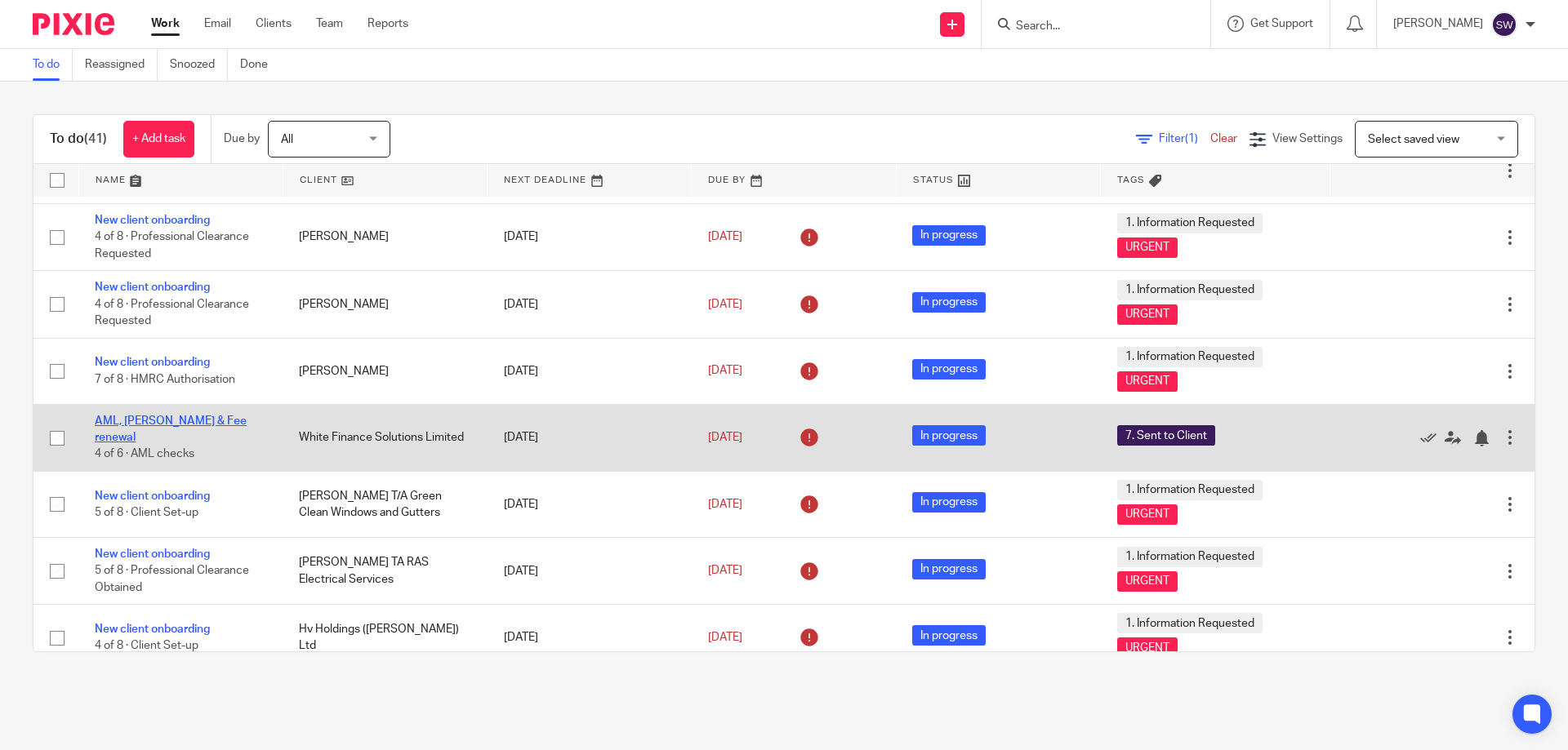
click at [189, 427] on link "AML, [PERSON_NAME] & Fee renewal" at bounding box center [170, 430] width 152 height 28
